Goal: Find specific page/section: Find specific page/section

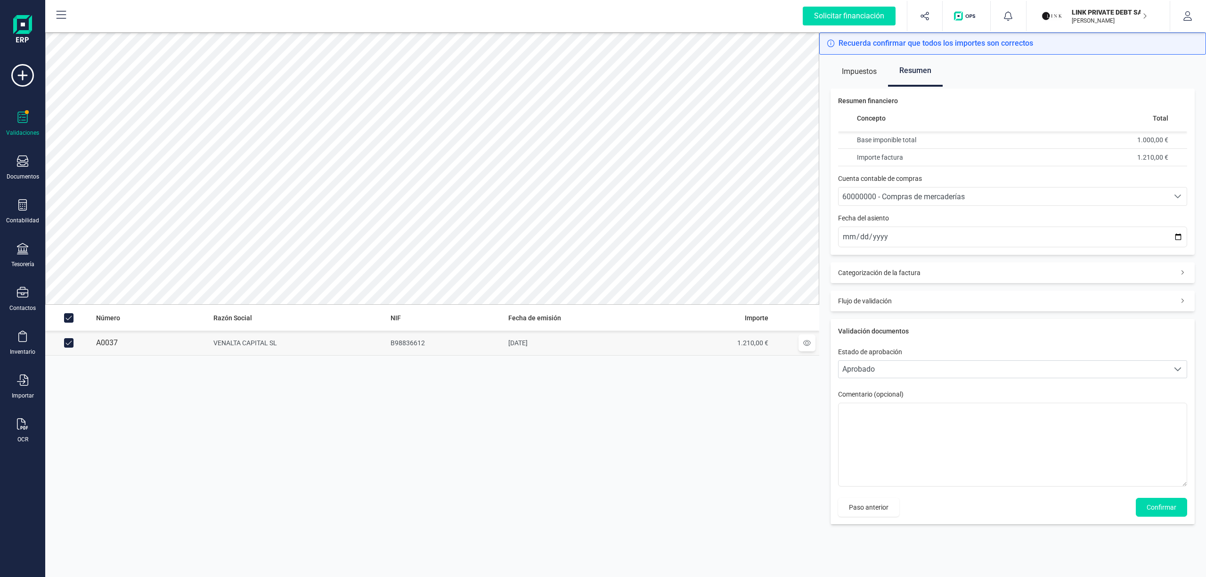
click at [1085, 8] on p "LINK PRIVATE DEBT SA" at bounding box center [1109, 12] width 75 height 9
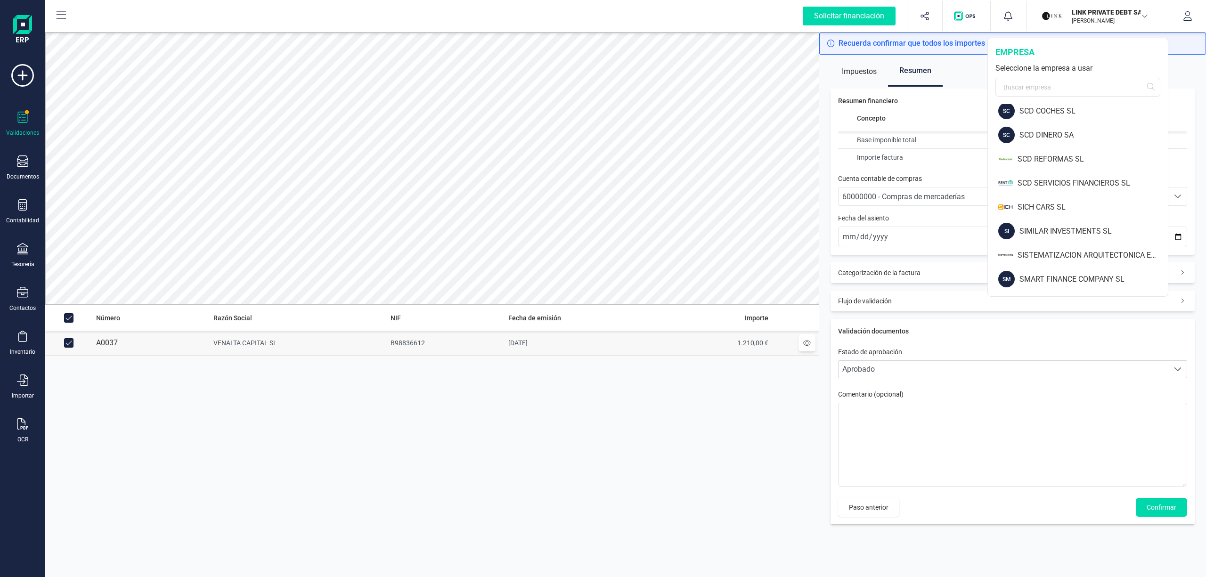
scroll to position [1060, 0]
click at [1133, 234] on div "SISTEMATIZACION ARQUITECTONICA EN REFORMAS SL" at bounding box center [1093, 233] width 150 height 11
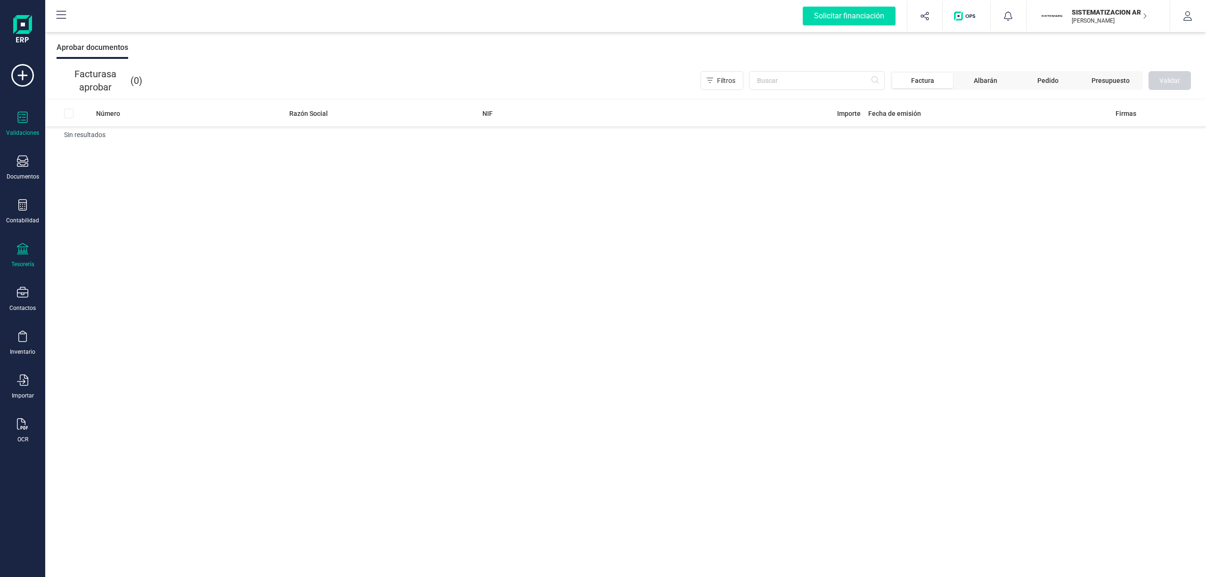
click at [25, 258] on div "Tesorería" at bounding box center [23, 255] width 38 height 25
click at [90, 153] on div "Cuentas bancarias" at bounding box center [117, 160] width 124 height 19
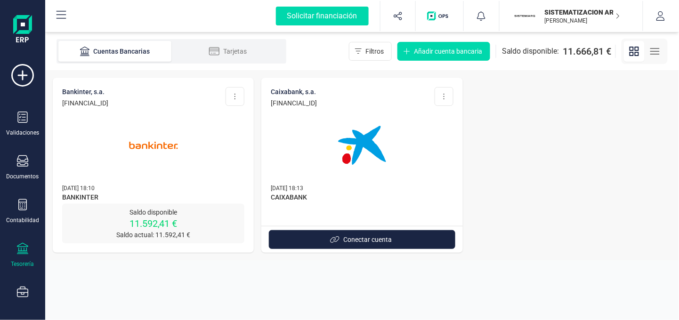
click at [174, 166] on img at bounding box center [153, 145] width 79 height 79
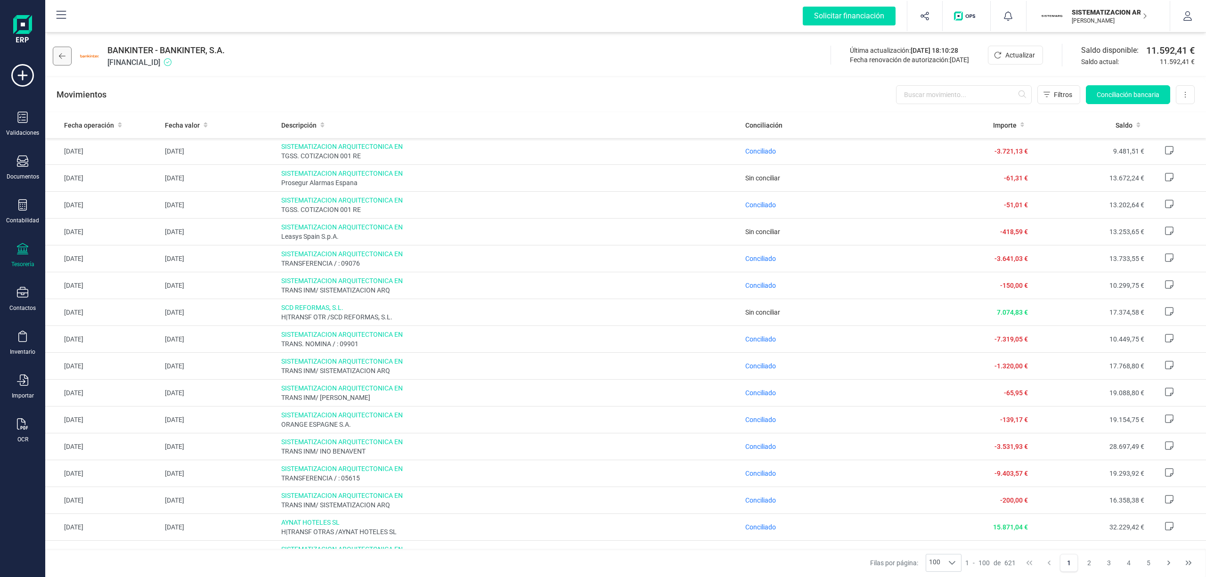
click at [60, 54] on icon at bounding box center [62, 56] width 7 height 8
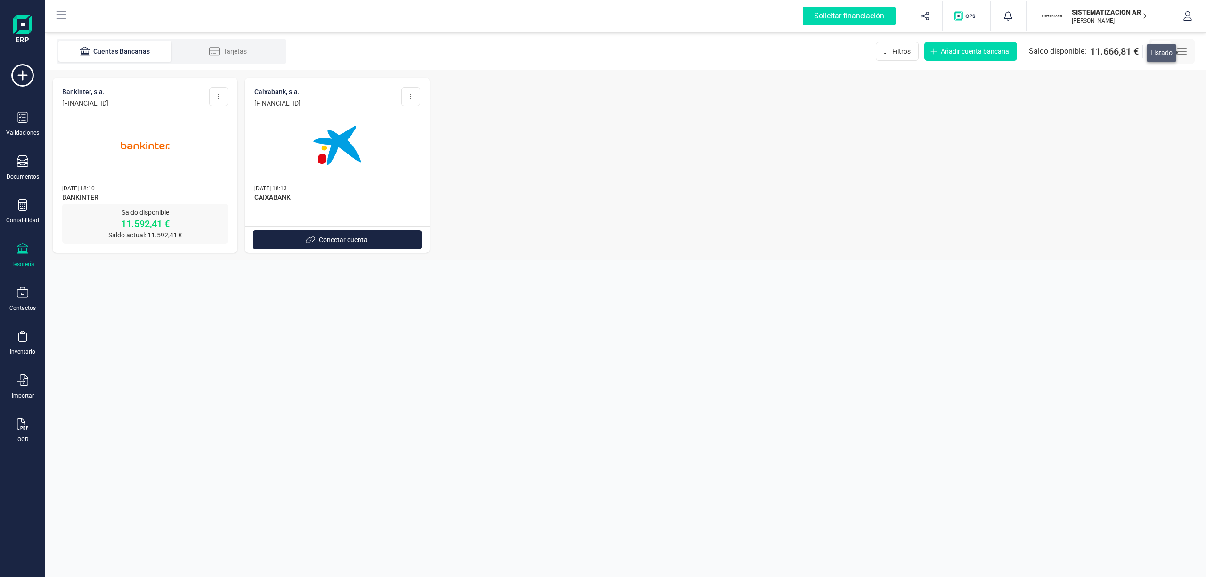
click at [1179, 52] on icon "button" at bounding box center [1182, 51] width 11 height 11
